Goal: Contribute content

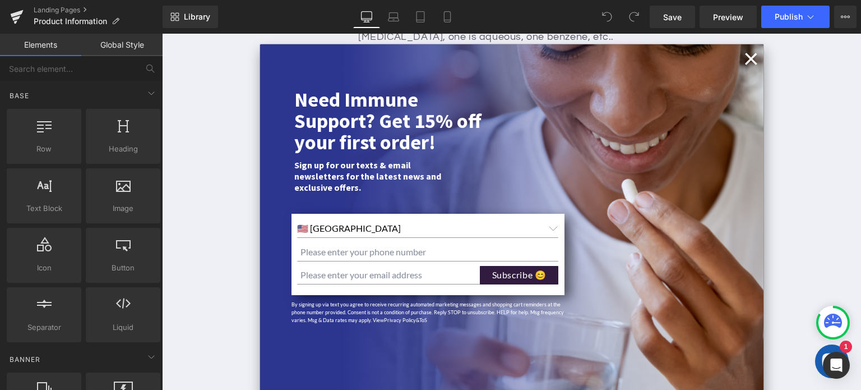
scroll to position [2206, 0]
click at [747, 62] on button "×" at bounding box center [752, 58] width 16 height 18
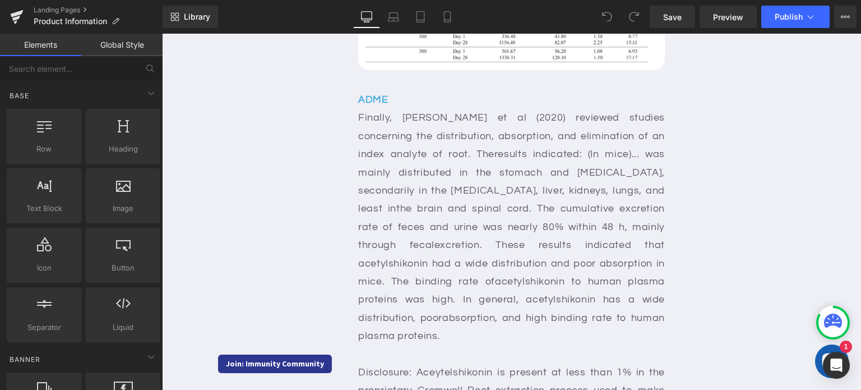
scroll to position [1838, 0]
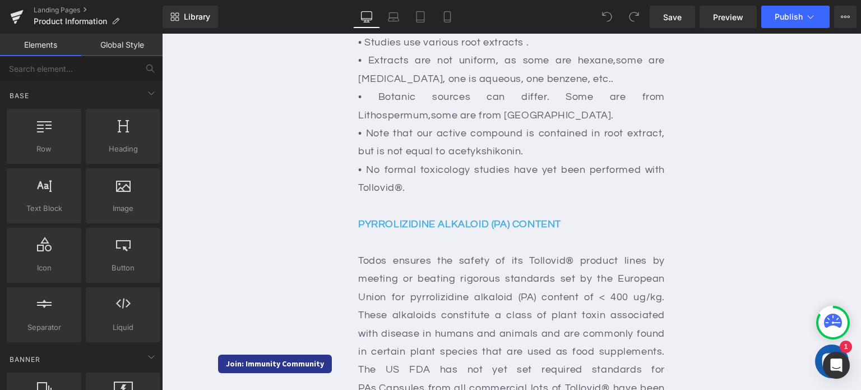
scroll to position [2261, 0]
click at [375, 247] on div "Todos ensures the safety of its Tollovid® product lines by meeting or beating r…" at bounding box center [511, 347] width 307 height 200
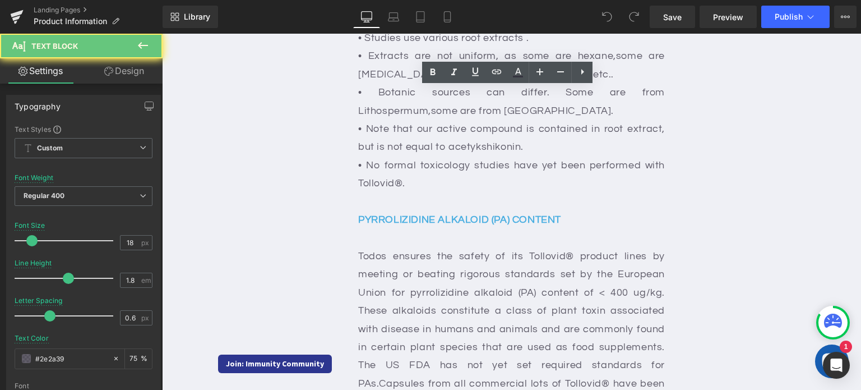
click at [375, 247] on div "Todos ensures the safety of its Tollovid® product lines by meeting or beating r…" at bounding box center [511, 347] width 307 height 200
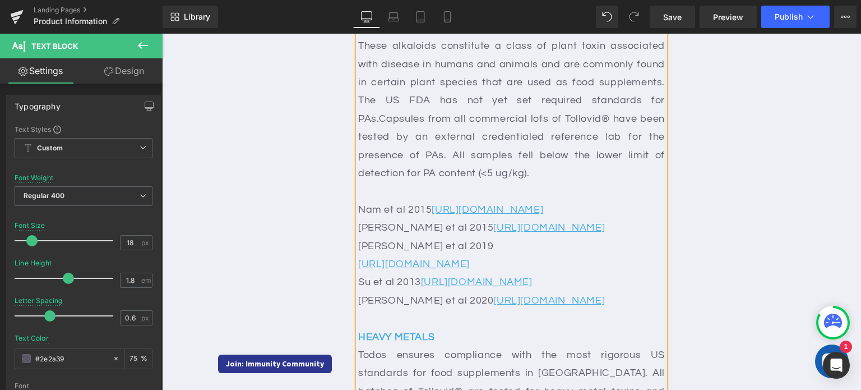
scroll to position [2579, 0]
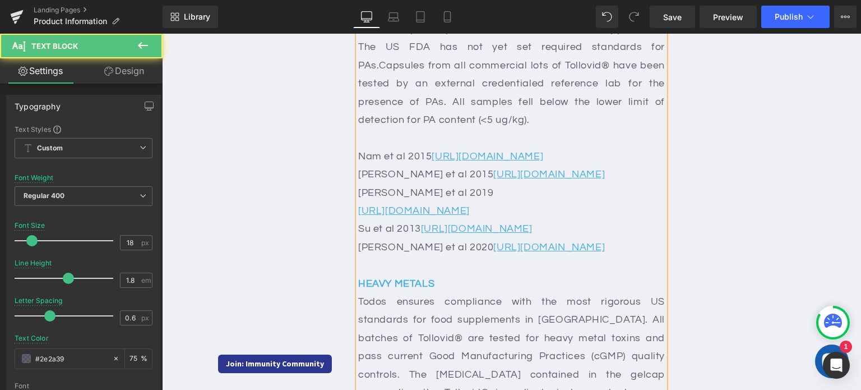
click at [381, 293] on div "Todos ensures compliance with the most rigorous US standards for food supplemen…" at bounding box center [511, 384] width 307 height 182
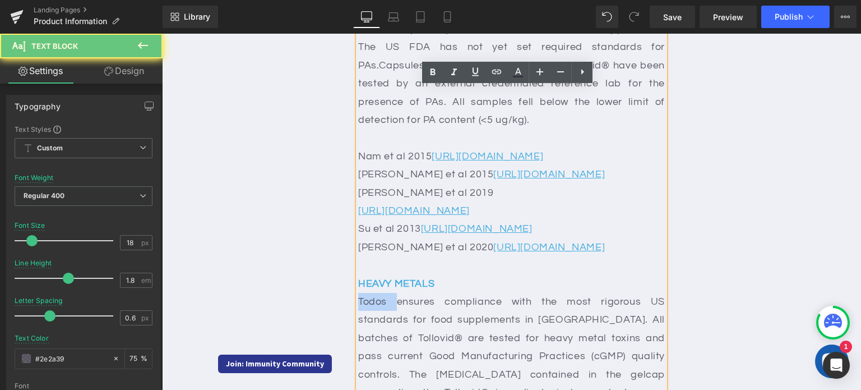
click at [381, 293] on div "Todos ensures compliance with the most rigorous US standards for food supplemen…" at bounding box center [511, 384] width 307 height 182
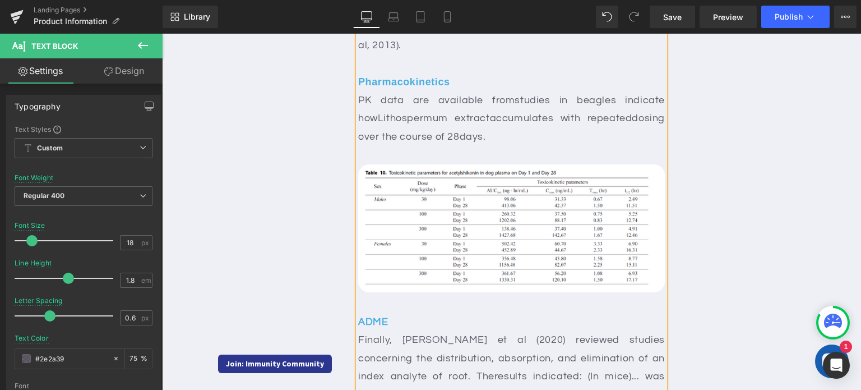
scroll to position [1575, 0]
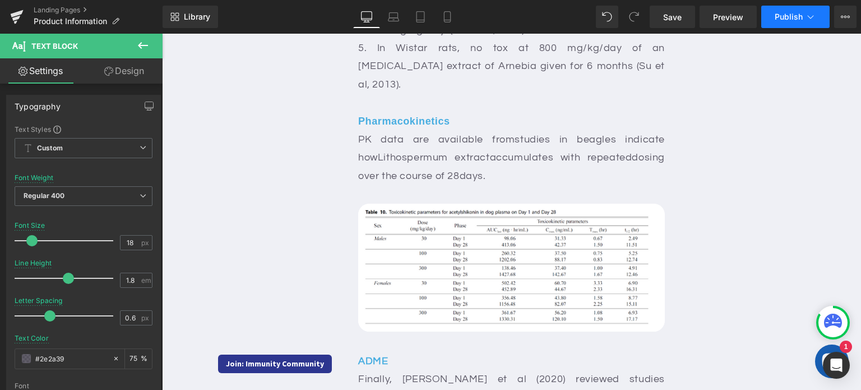
click at [799, 7] on button "Publish" at bounding box center [796, 17] width 68 height 22
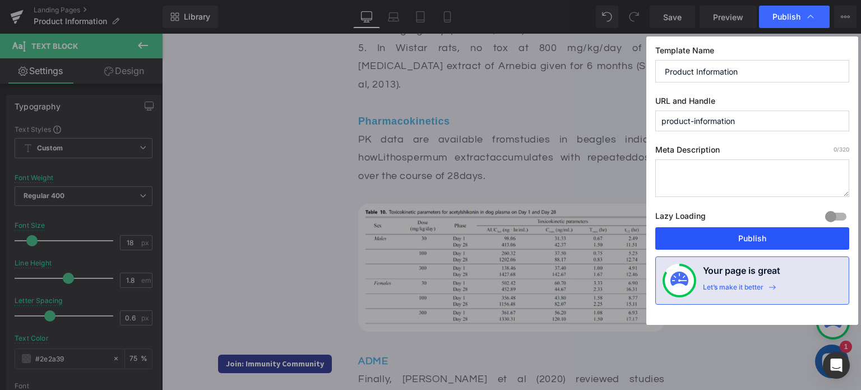
click at [740, 233] on button "Publish" at bounding box center [753, 238] width 194 height 22
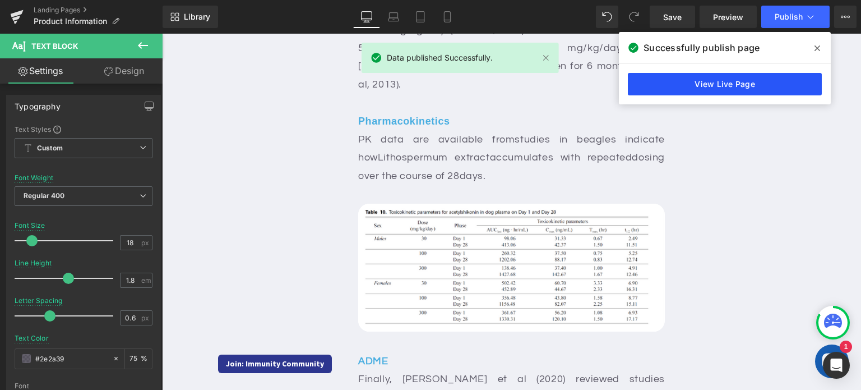
click at [725, 87] on link "View Live Page" at bounding box center [725, 84] width 194 height 22
